Goal: Task Accomplishment & Management: Use online tool/utility

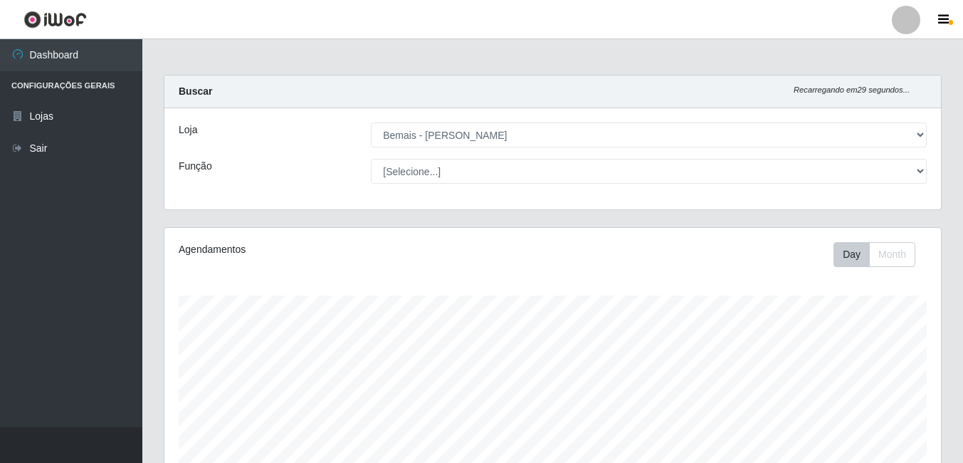
select select "230"
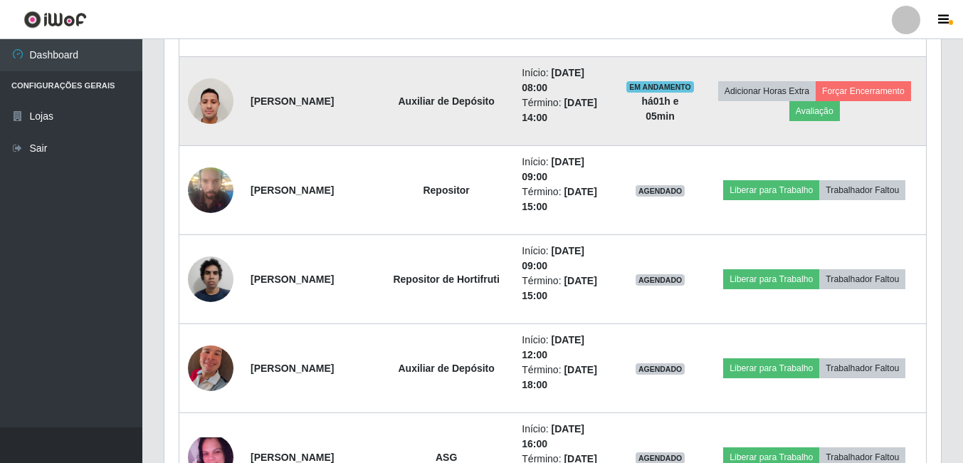
scroll to position [295, 777]
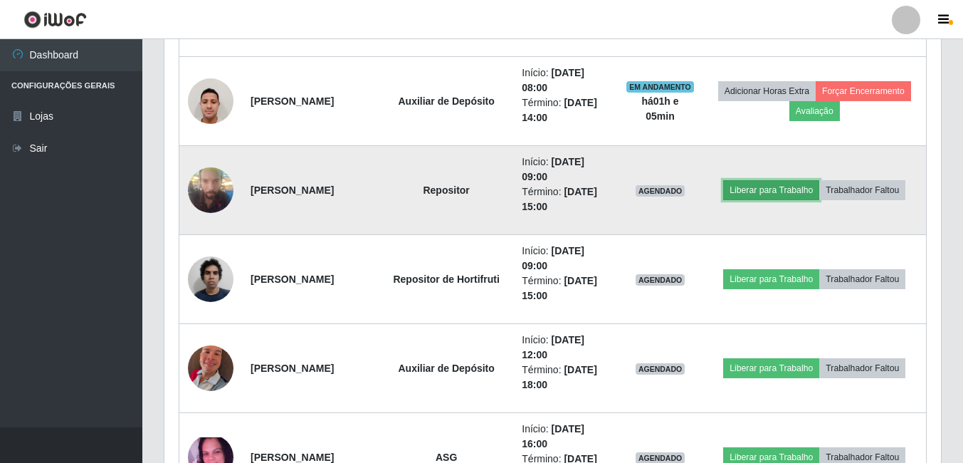
click at [774, 189] on button "Liberar para Trabalho" at bounding box center [771, 190] width 96 height 20
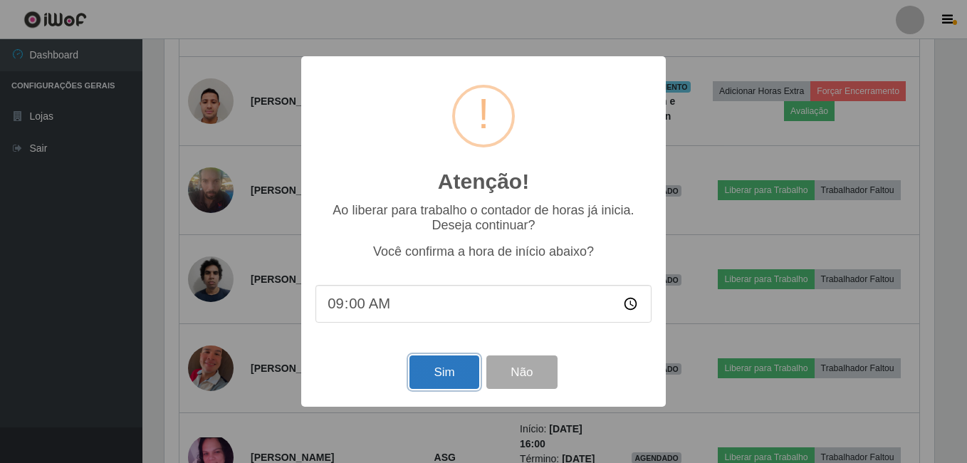
click at [414, 371] on button "Sim" at bounding box center [443, 371] width 69 height 33
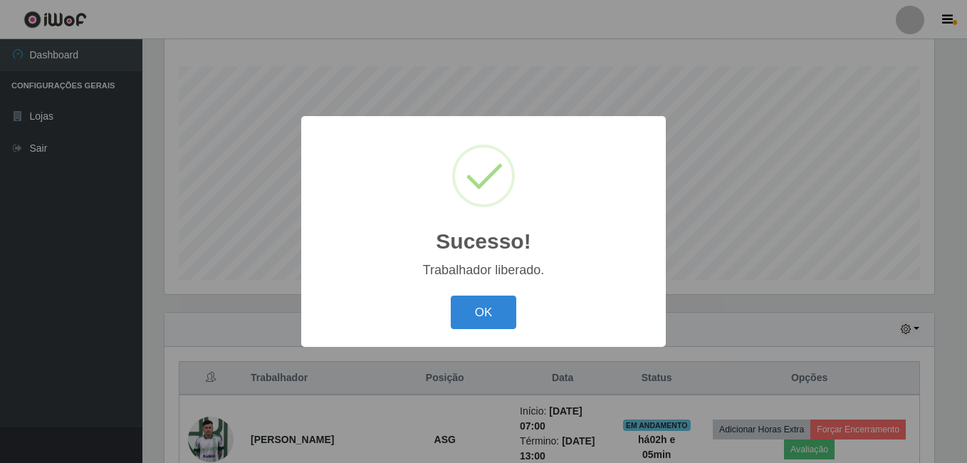
click at [451, 295] on button "OK" at bounding box center [484, 311] width 66 height 33
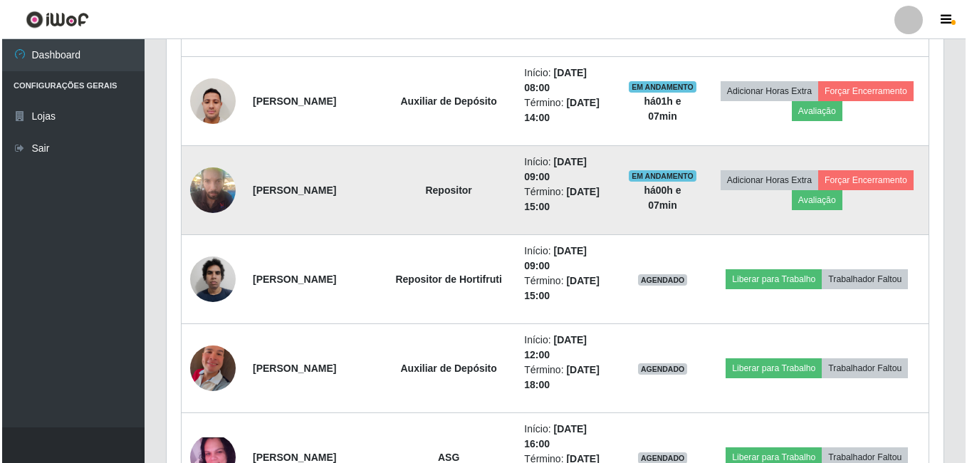
scroll to position [727, 0]
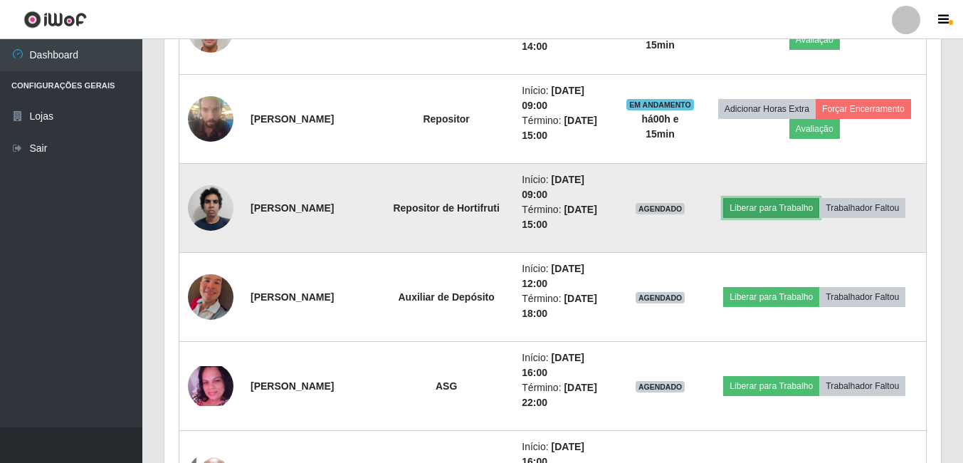
click at [751, 199] on button "Liberar para Trabalho" at bounding box center [771, 208] width 96 height 20
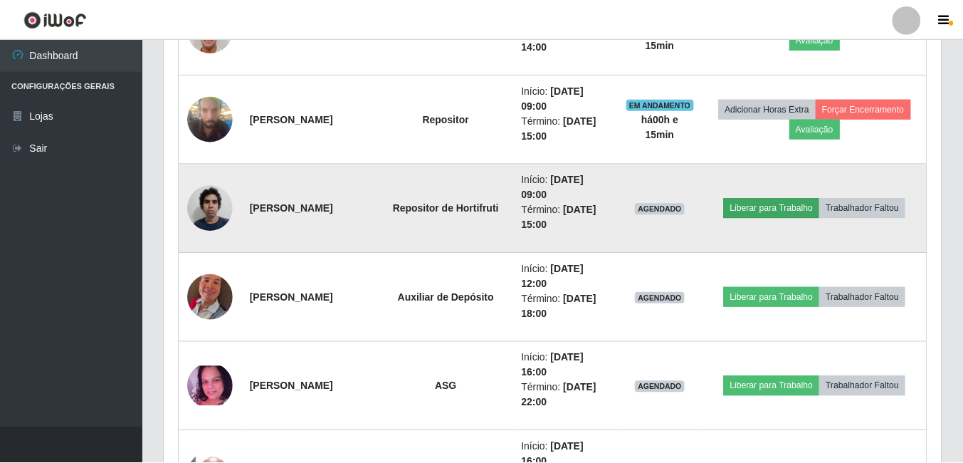
scroll to position [295, 769]
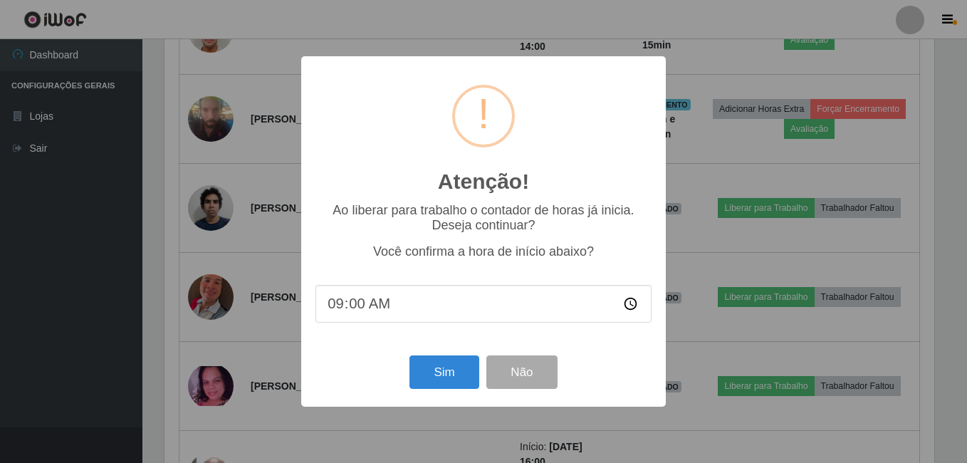
click at [358, 304] on input "09:00" at bounding box center [483, 304] width 336 height 38
type input "09:15"
click at [413, 374] on button "Sim" at bounding box center [443, 371] width 69 height 33
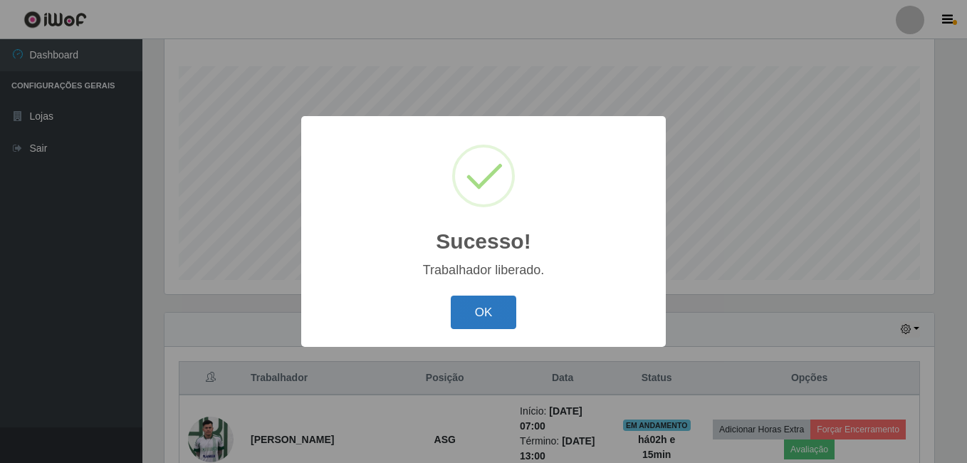
click at [488, 308] on button "OK" at bounding box center [484, 311] width 66 height 33
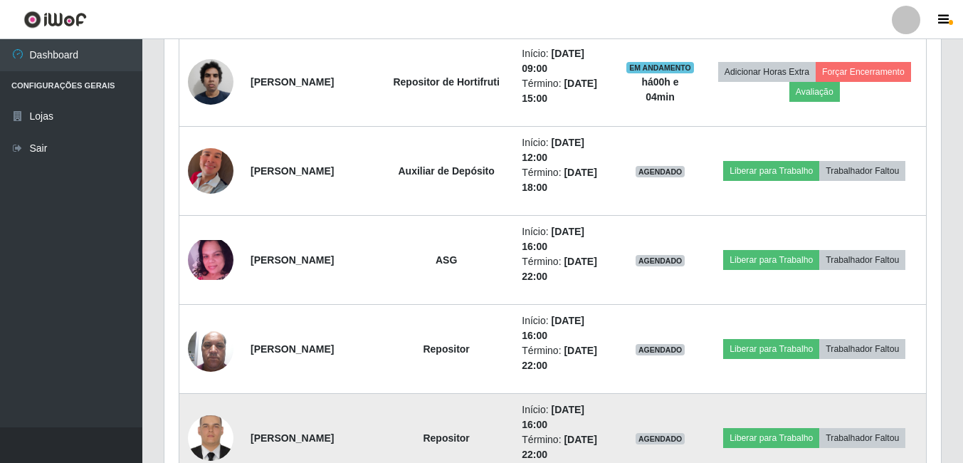
scroll to position [870, 0]
